Goal: Information Seeking & Learning: Learn about a topic

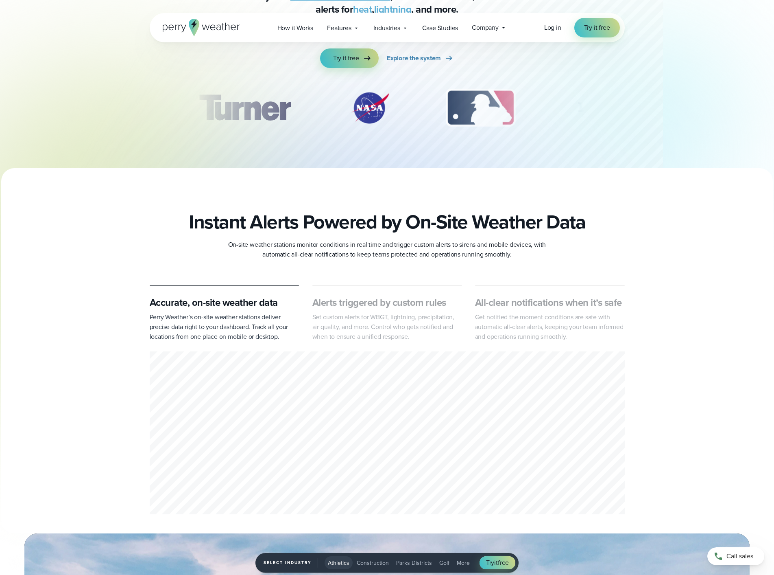
scroll to position [326, 0]
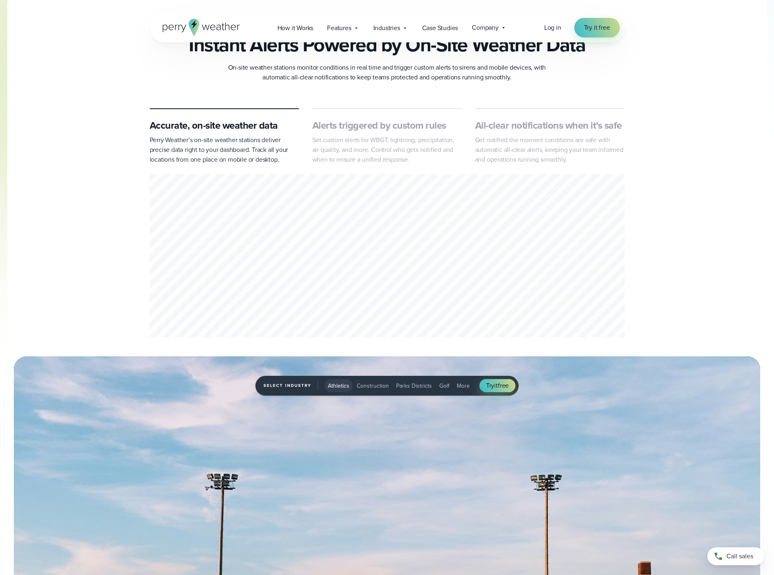
click at [166, 241] on div "1 of 3" at bounding box center [387, 257] width 475 height 166
click at [357, 29] on icon at bounding box center [356, 28] width 7 height 7
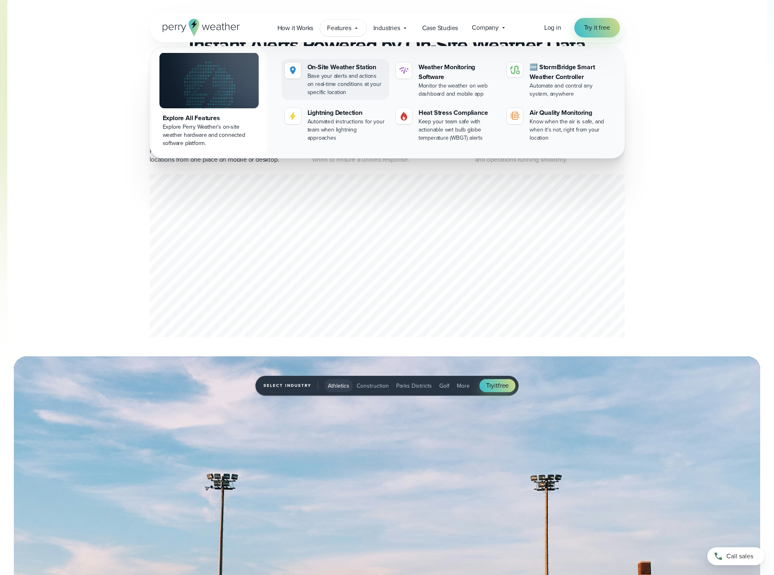
click at [350, 62] on link "On-Site Weather Station Base your alerts and actions on real-time conditions at…" at bounding box center [336, 79] width 108 height 41
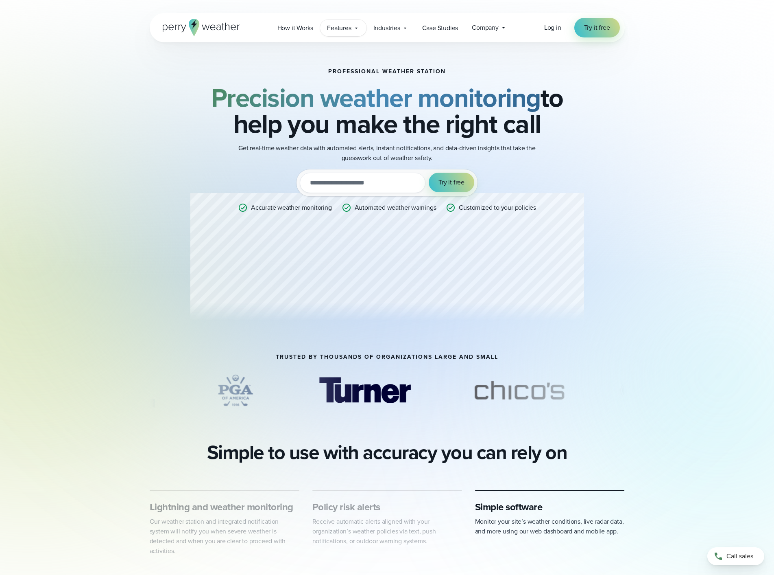
click at [357, 28] on icon at bounding box center [356, 27] width 2 height 1
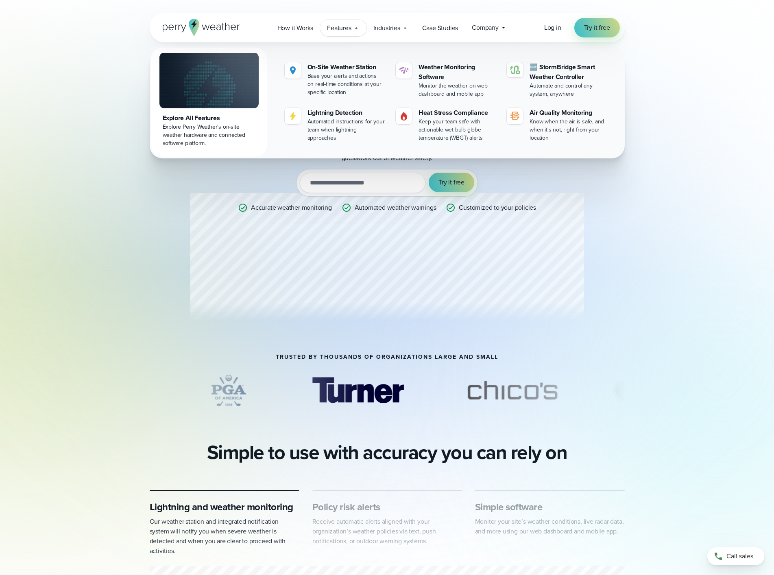
click at [595, 277] on div "Professional Weather Station Precision weather monitoring to help you make the …" at bounding box center [387, 197] width 475 height 311
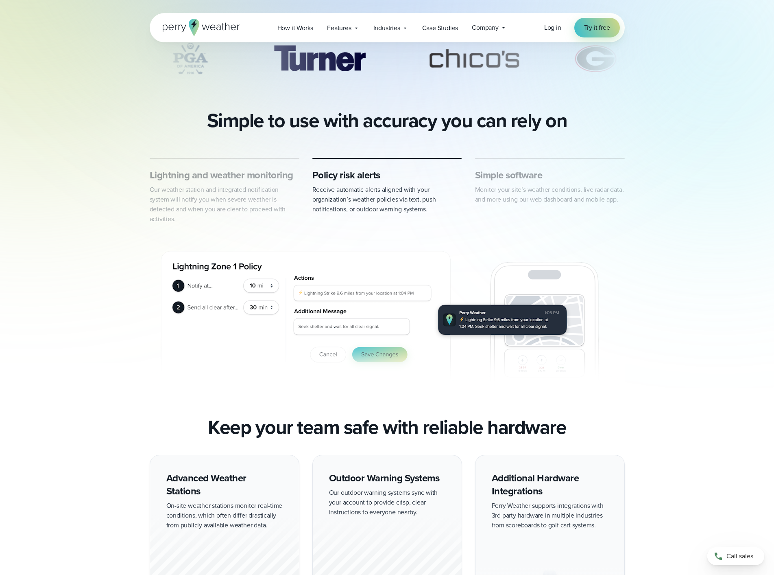
scroll to position [41, 0]
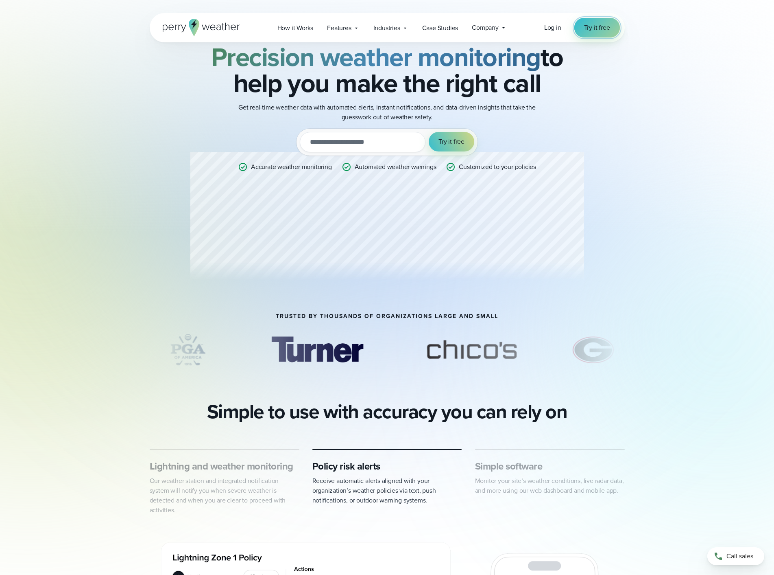
click at [590, 26] on span "Try it free" at bounding box center [597, 28] width 26 height 10
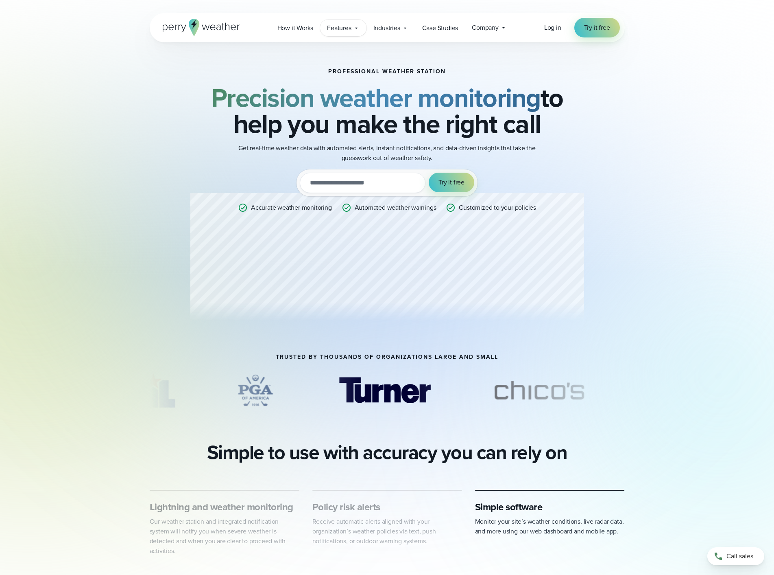
click at [344, 28] on span "Features" at bounding box center [339, 28] width 24 height 10
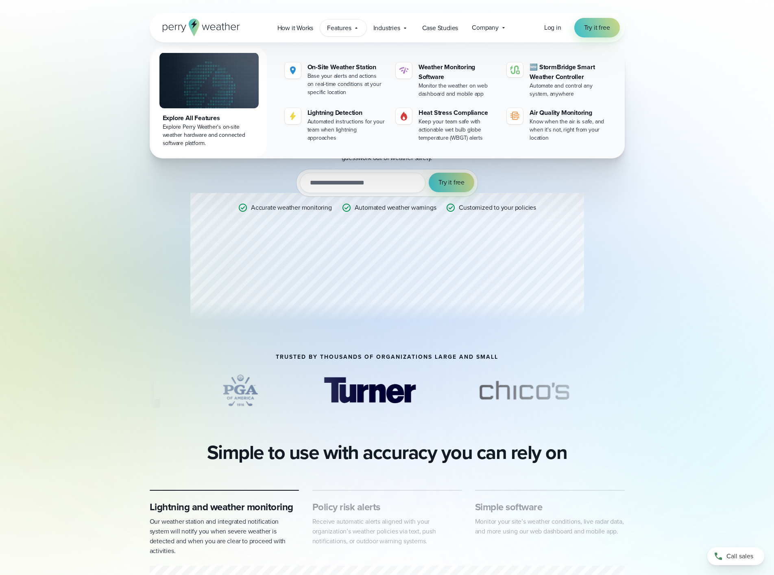
click at [201, 115] on div "Explore All Features" at bounding box center [209, 118] width 93 height 10
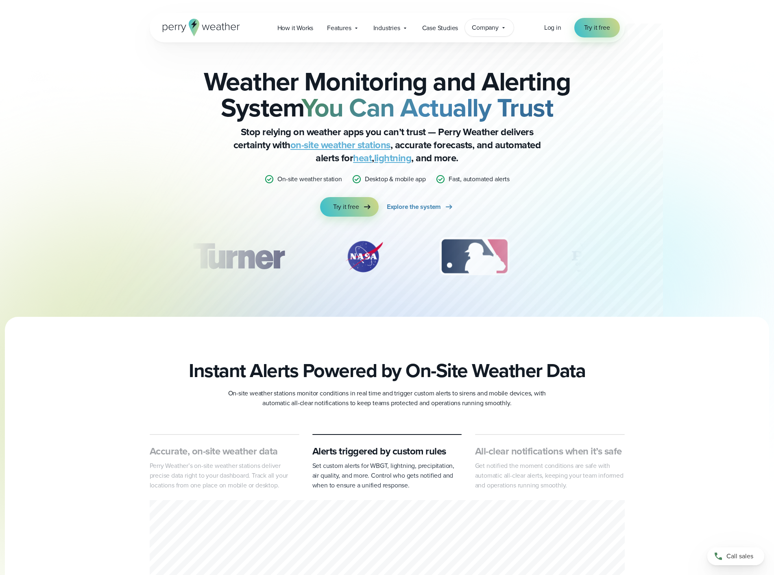
click at [501, 26] on icon at bounding box center [504, 27] width 7 height 7
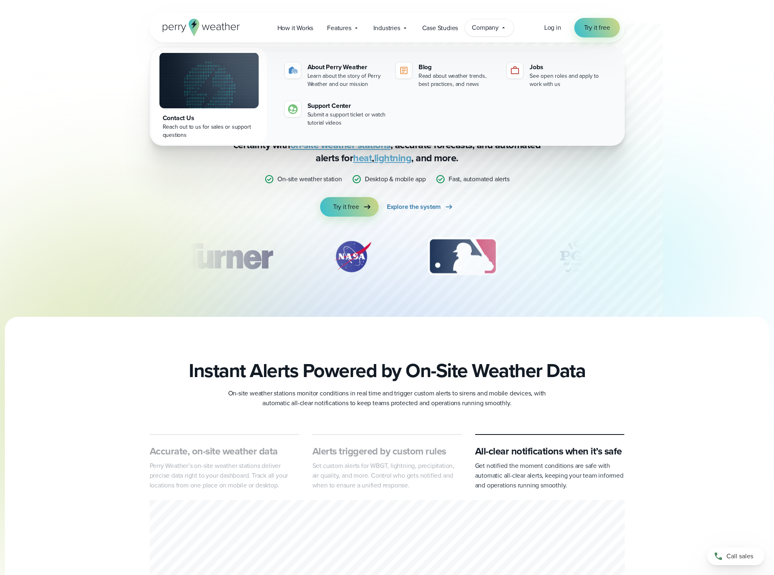
click at [502, 26] on icon at bounding box center [504, 27] width 7 height 7
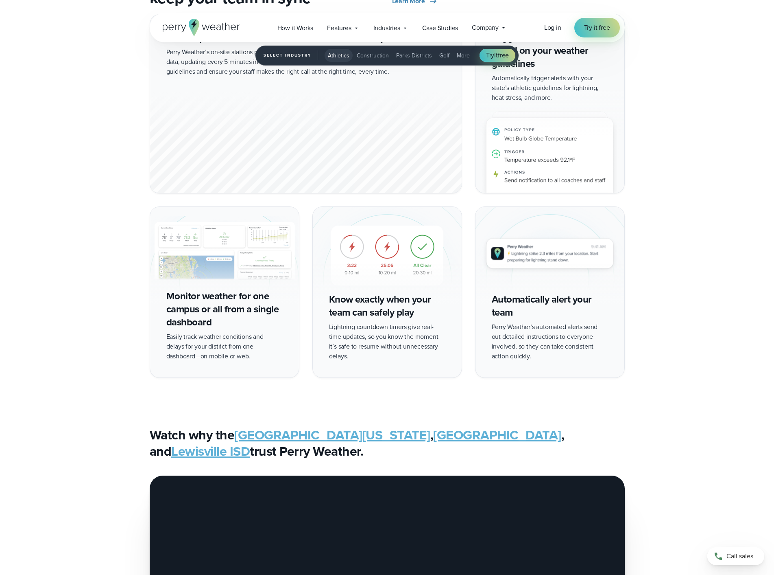
scroll to position [1710, 0]
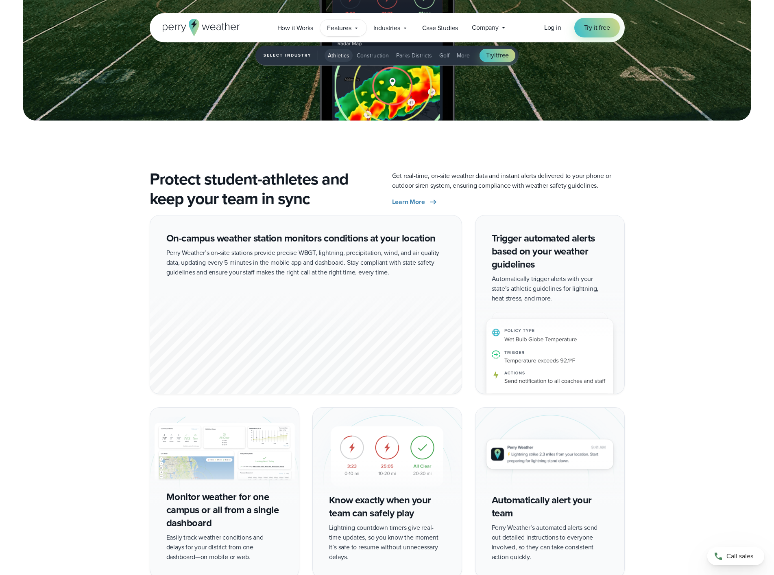
click at [359, 29] on icon at bounding box center [356, 28] width 7 height 7
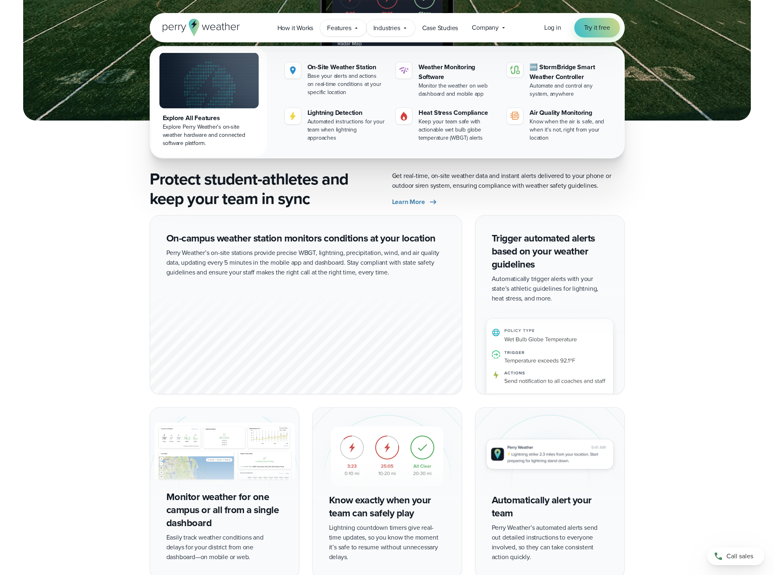
click at [396, 26] on span "Industries" at bounding box center [387, 28] width 27 height 10
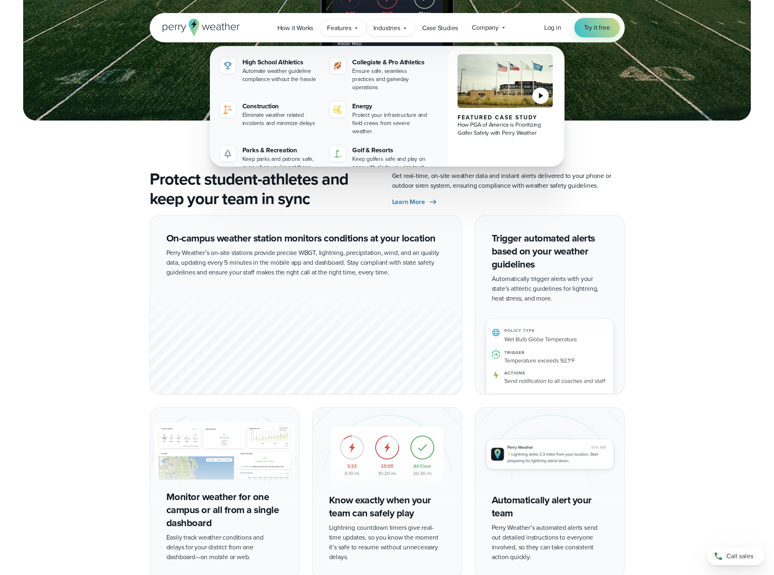
click at [344, 27] on span "Features" at bounding box center [339, 28] width 24 height 10
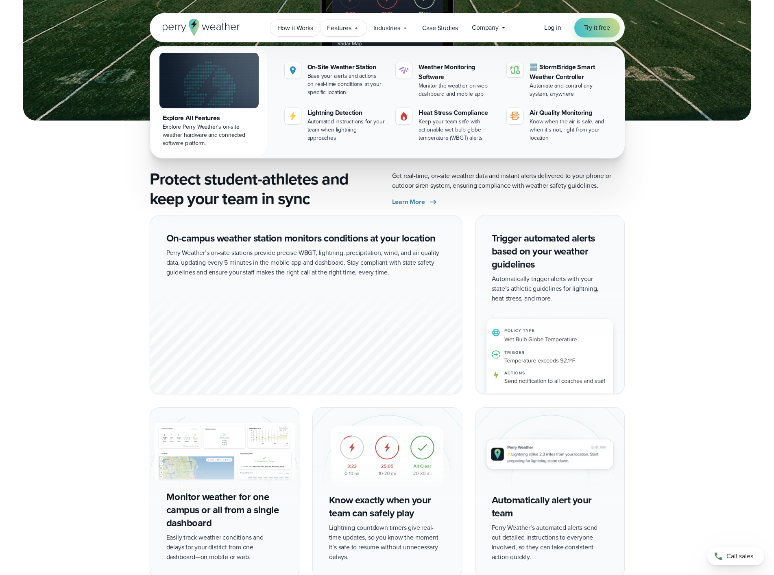
click at [309, 30] on span "How it Works" at bounding box center [296, 28] width 36 height 10
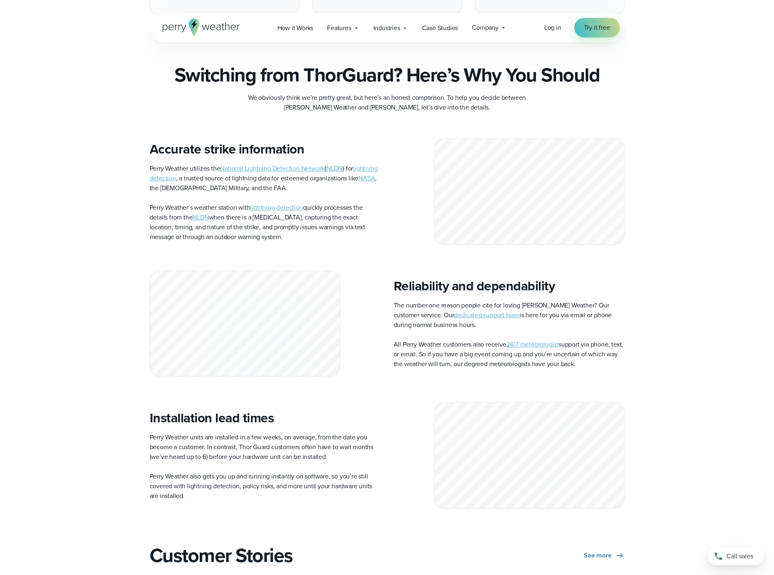
scroll to position [2116, 0]
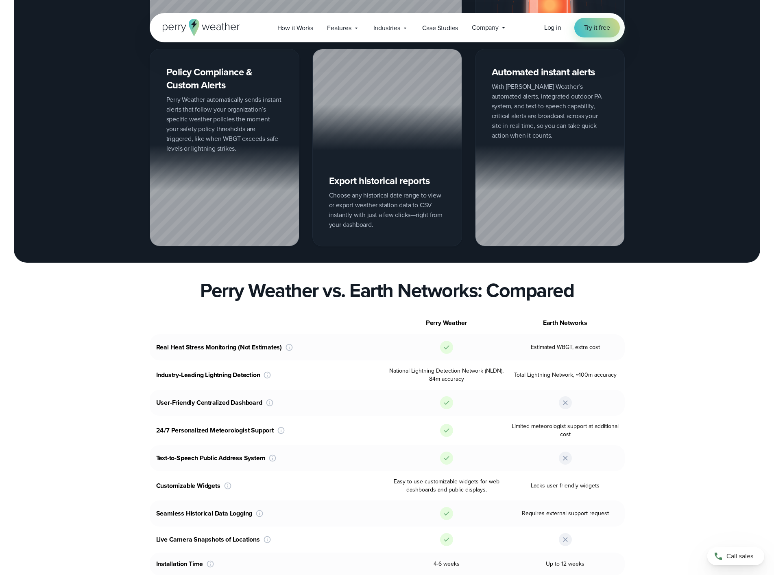
scroll to position [1099, 0]
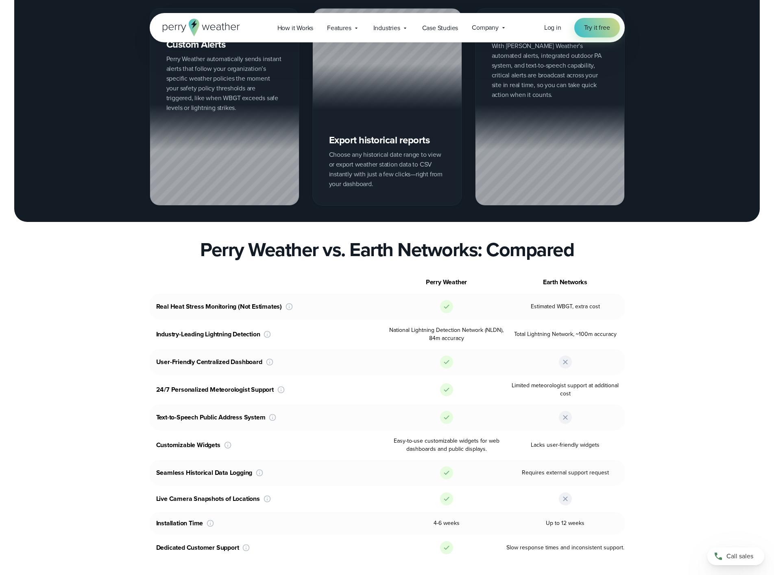
drag, startPoint x: 586, startPoint y: 239, endPoint x: 542, endPoint y: 239, distance: 43.5
click at [542, 277] on div "Earth Networks" at bounding box center [565, 282] width 119 height 10
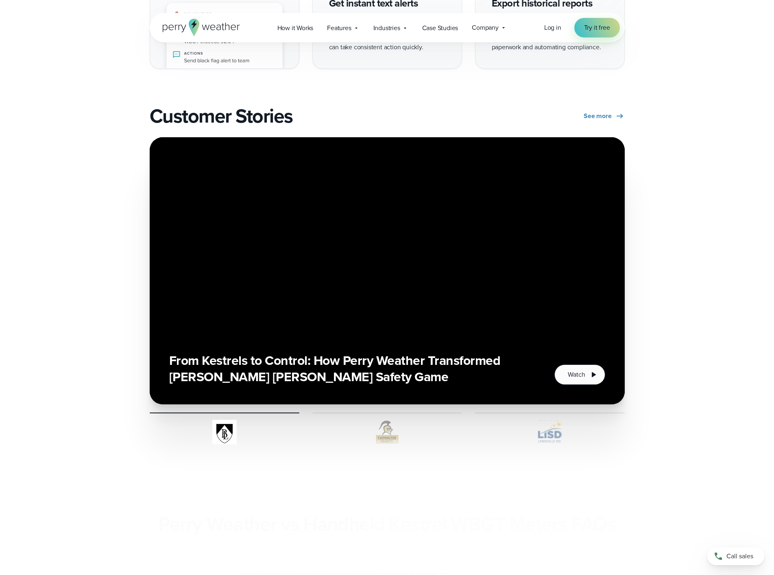
scroll to position [1994, 0]
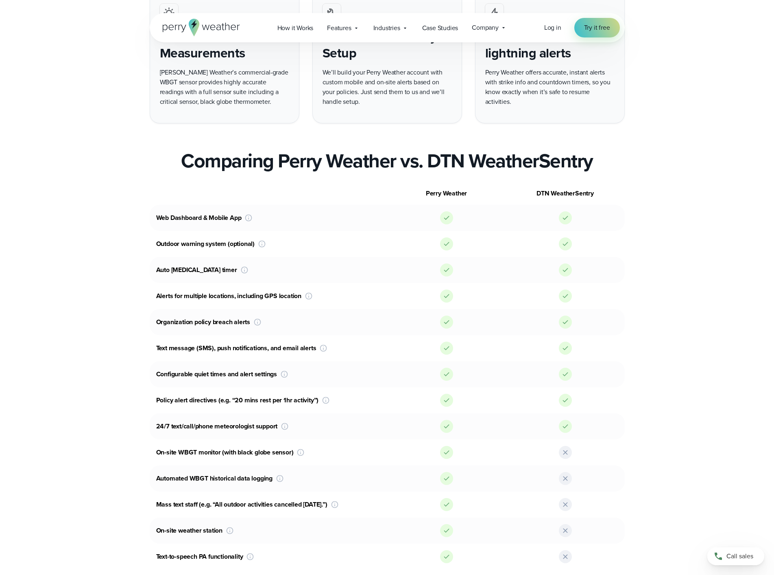
scroll to position [529, 0]
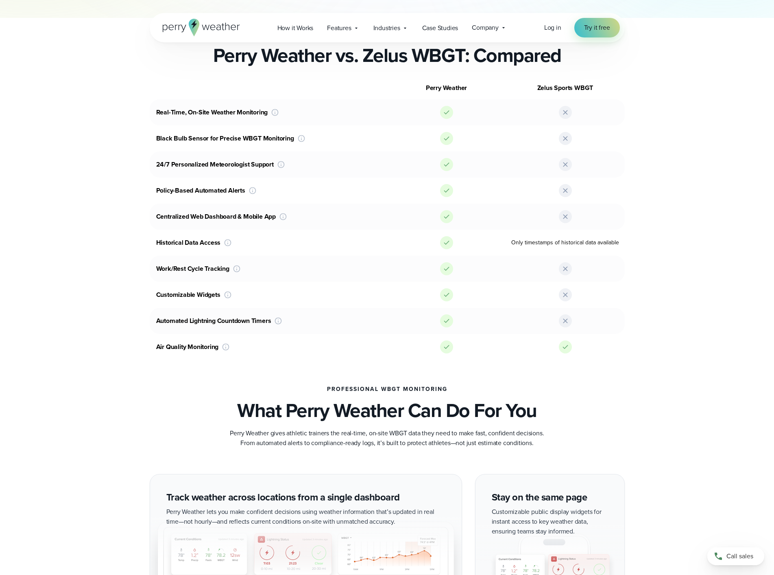
scroll to position [163, 0]
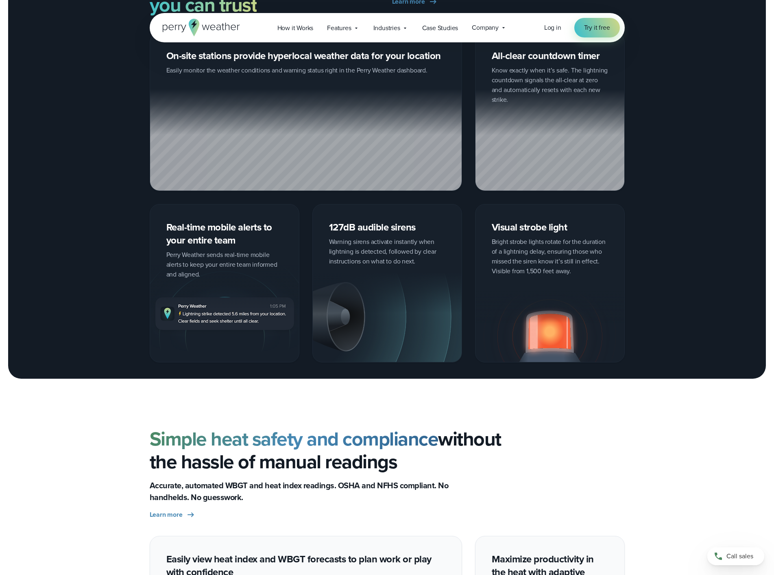
scroll to position [1343, 0]
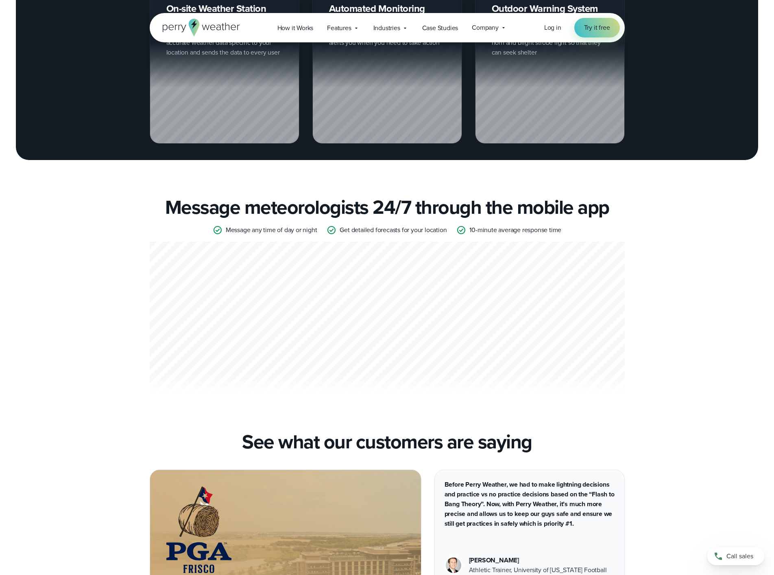
scroll to position [1343, 0]
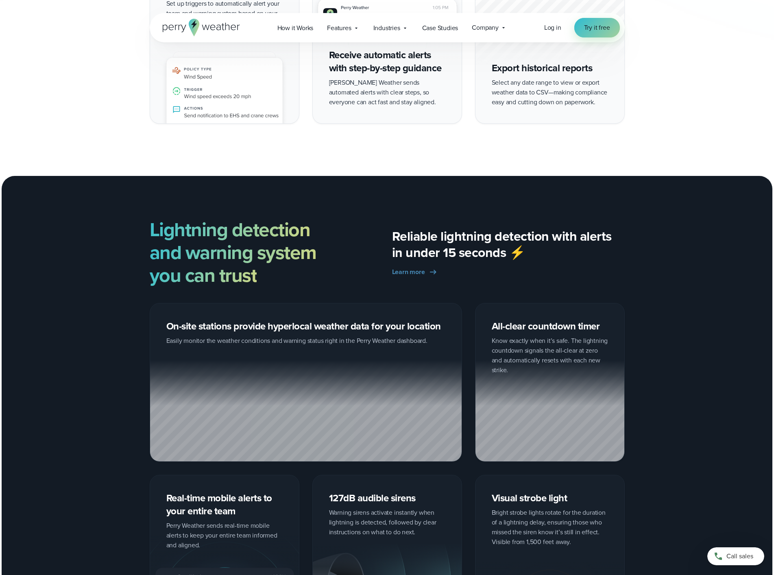
scroll to position [1221, 0]
click at [596, 29] on span "Try it free" at bounding box center [597, 28] width 26 height 10
